Goal: Task Accomplishment & Management: Manage account settings

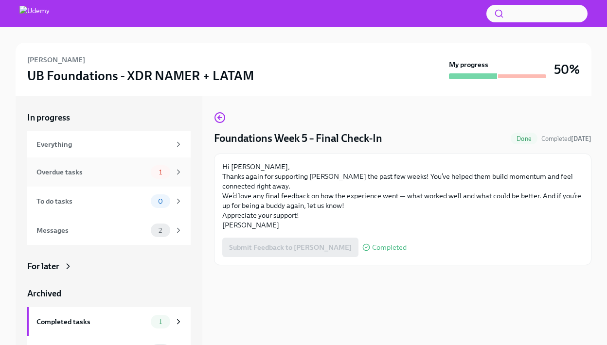
click at [90, 167] on div "Overdue tasks" at bounding box center [91, 172] width 110 height 11
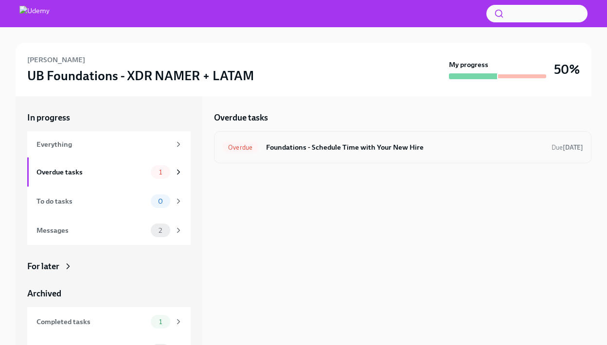
click at [299, 145] on h6 "Foundations - Schedule Time with Your New Hire" at bounding box center [405, 147] width 278 height 11
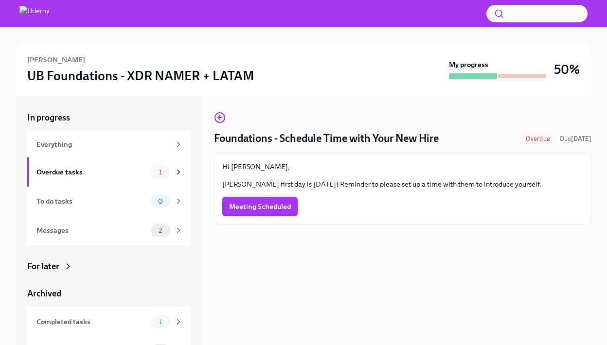
click at [270, 204] on span "Meeting Scheduled" at bounding box center [260, 207] width 62 height 10
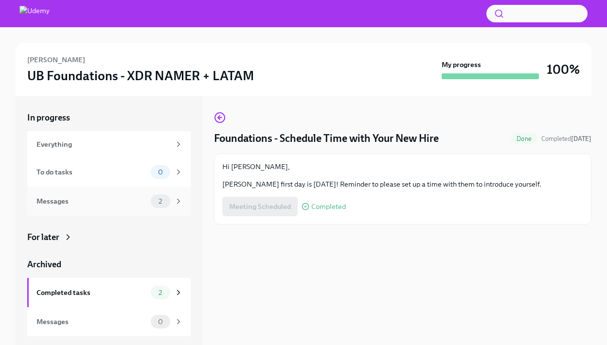
click at [103, 195] on div "Messages 2" at bounding box center [109, 201] width 146 height 14
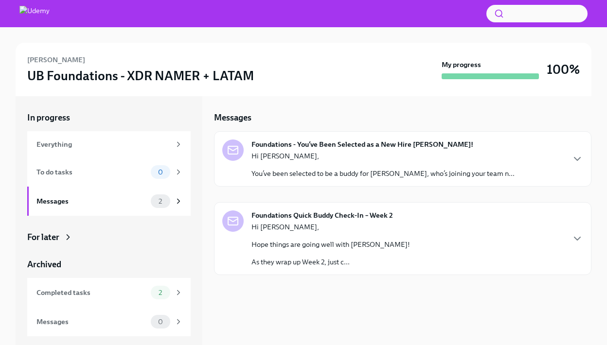
click at [312, 216] on strong "Foundations Quick Buddy Check-In – Week 2" at bounding box center [321, 215] width 141 height 10
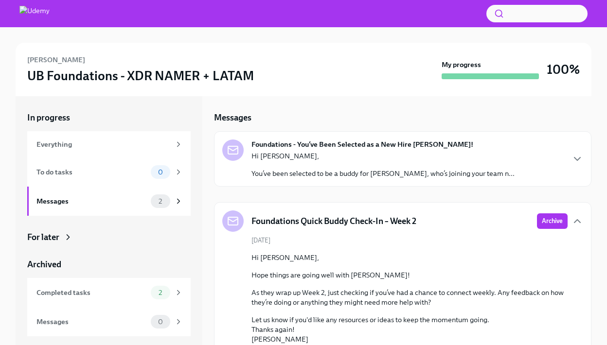
click at [311, 174] on p "You’ve been selected to be a buddy for [PERSON_NAME], who’s joining your team n…" at bounding box center [382, 174] width 263 height 10
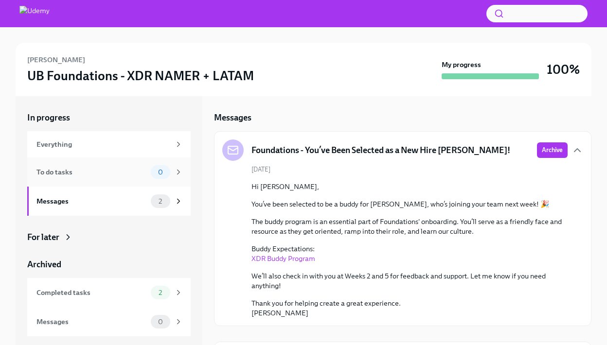
scroll to position [12, 0]
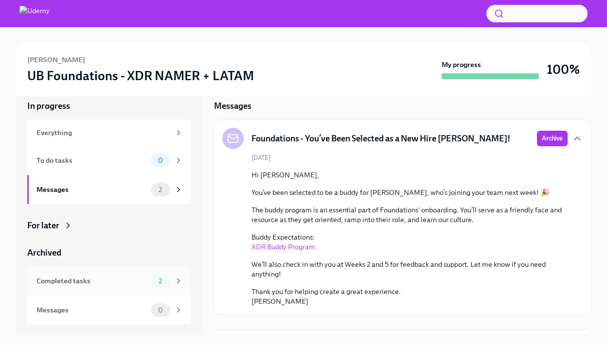
click at [116, 278] on div "Completed tasks" at bounding box center [91, 281] width 110 height 11
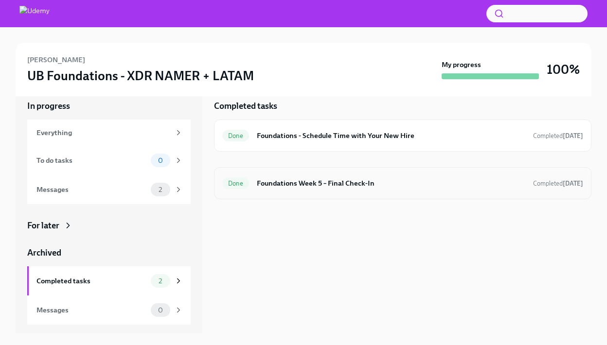
click at [286, 180] on h6 "Foundations Week 5 – Final Check-In" at bounding box center [391, 183] width 268 height 11
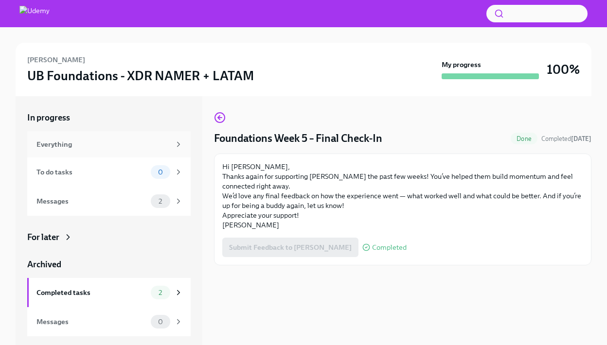
click at [144, 143] on div "Everything" at bounding box center [103, 144] width 134 height 11
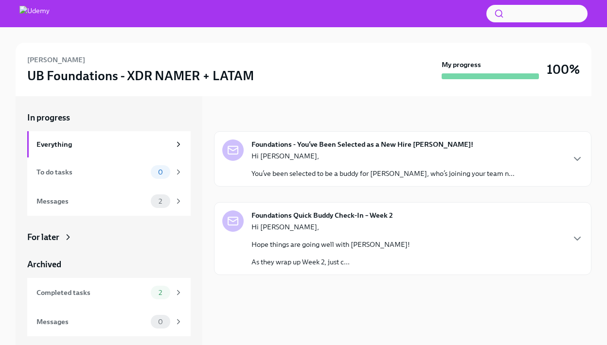
click at [317, 177] on p "You’ve been selected to be a buddy for [PERSON_NAME], who’s joining your team n…" at bounding box center [382, 174] width 263 height 10
